Goal: Transaction & Acquisition: Purchase product/service

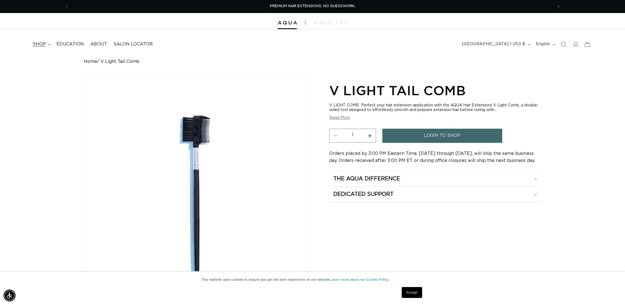
click at [47, 43] on summary "shop" at bounding box center [41, 44] width 24 height 12
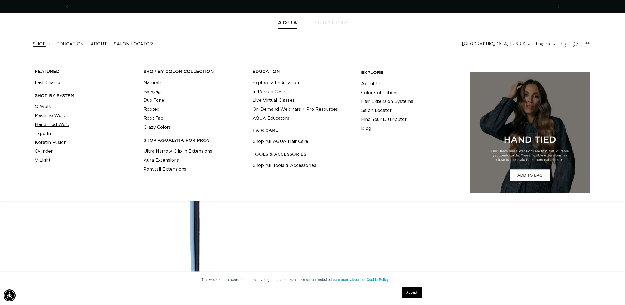
scroll to position [0, 484]
click at [41, 133] on link "Tape In" at bounding box center [43, 133] width 16 height 9
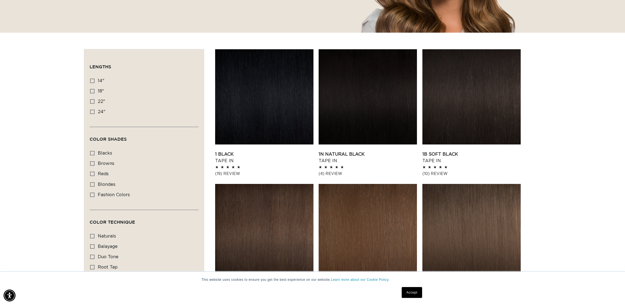
scroll to position [0, 484]
click at [93, 80] on icon at bounding box center [92, 81] width 4 height 4
click at [93, 80] on input "14" 14" (35 products)" at bounding box center [92, 81] width 4 height 4
checkbox input "true"
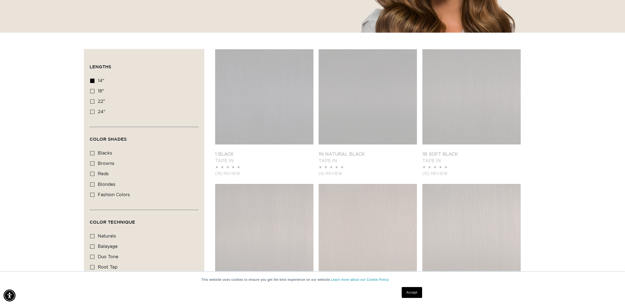
scroll to position [0, 969]
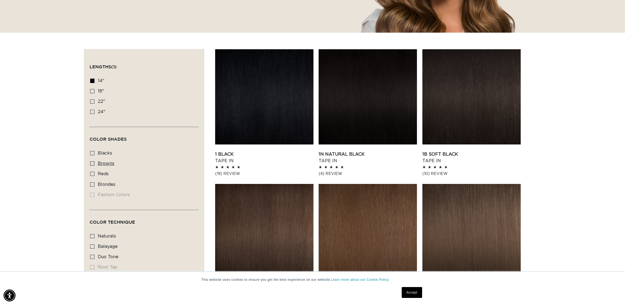
click at [91, 162] on icon at bounding box center [92, 164] width 4 height 4
click at [91, 162] on input "browns browns (20 products)" at bounding box center [92, 164] width 4 height 4
checkbox input "true"
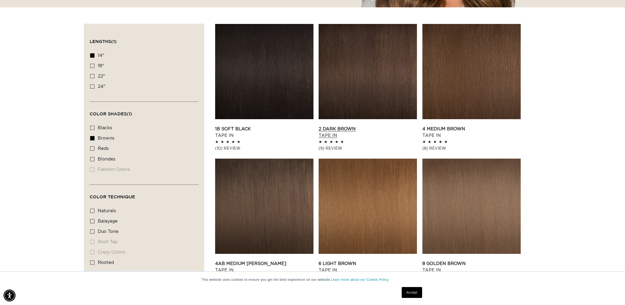
scroll to position [0, 484]
click at [379, 126] on link "2 Dark Brown Tape In" at bounding box center [368, 132] width 98 height 13
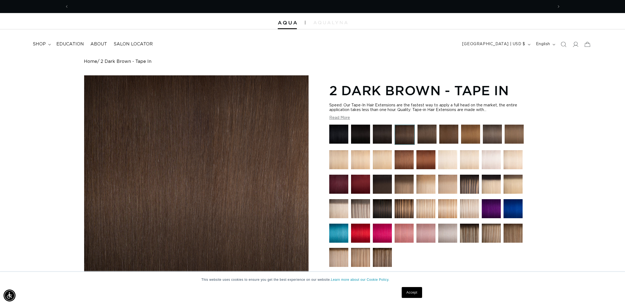
scroll to position [0, 484]
click at [337, 117] on button "Read More" at bounding box center [339, 118] width 21 height 5
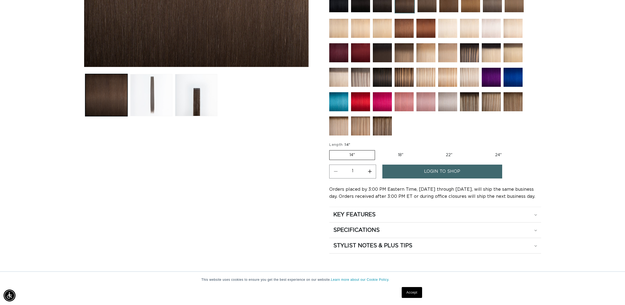
scroll to position [0, 969]
click at [146, 95] on button "Load image 2 in gallery view" at bounding box center [151, 95] width 42 height 42
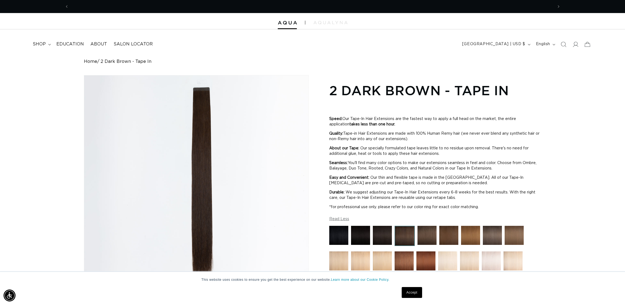
scroll to position [0, 484]
